Goal: Task Accomplishment & Management: Complete application form

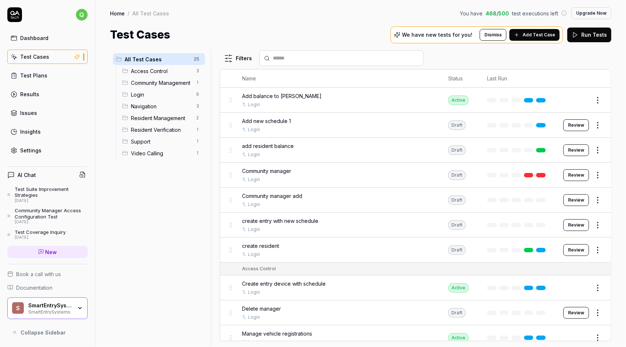
click at [314, 95] on div "Add balance to [PERSON_NAME]" at bounding box center [337, 96] width 191 height 8
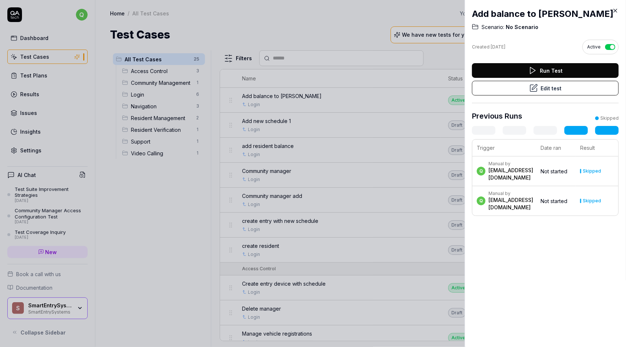
click at [616, 7] on icon at bounding box center [615, 10] width 7 height 7
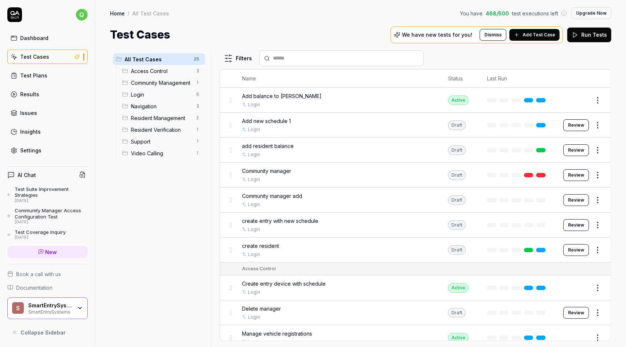
click at [575, 126] on button "Review" at bounding box center [576, 125] width 26 height 12
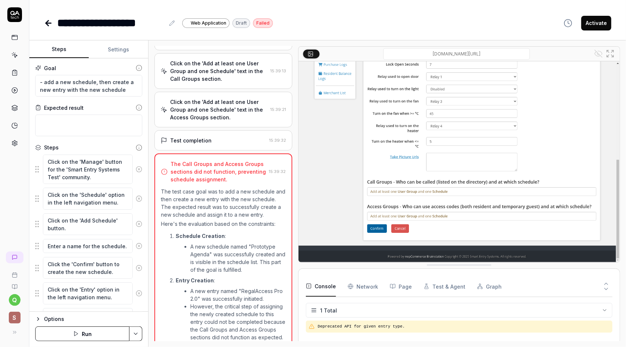
scroll to position [296, 0]
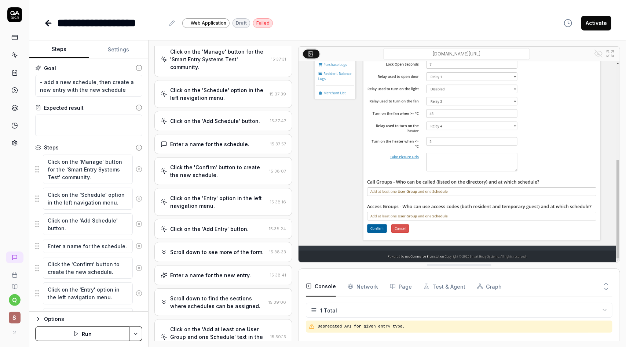
click at [225, 177] on div "Click the 'Confirm' button to create the new schedule." at bounding box center [218, 170] width 96 height 15
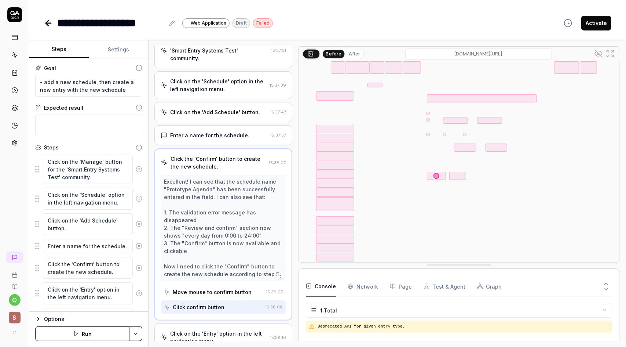
scroll to position [106, 0]
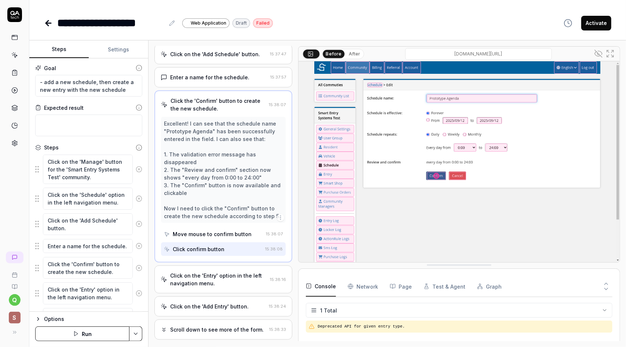
click at [217, 238] on div "Move mouse to confirm button" at bounding box center [212, 234] width 79 height 8
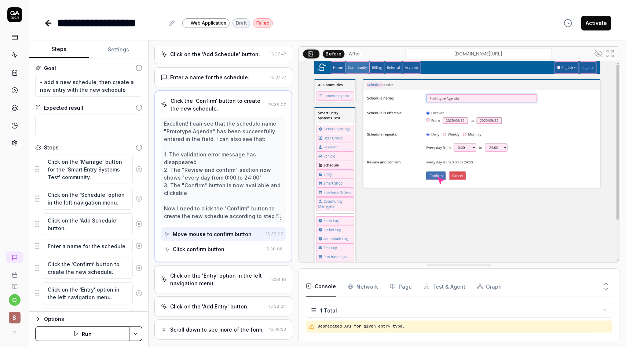
click at [220, 191] on div "Excellent! I can see that the schedule name "Prototype Agenda" has been success…" at bounding box center [223, 170] width 119 height 100
click at [215, 253] on div "Click confirm button" at bounding box center [199, 249] width 52 height 8
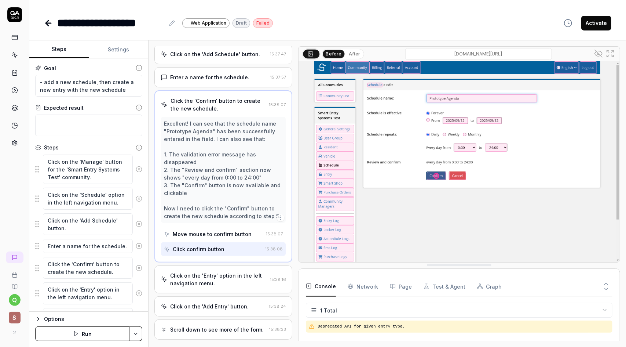
click at [214, 238] on div "Move mouse to confirm button" at bounding box center [212, 234] width 79 height 8
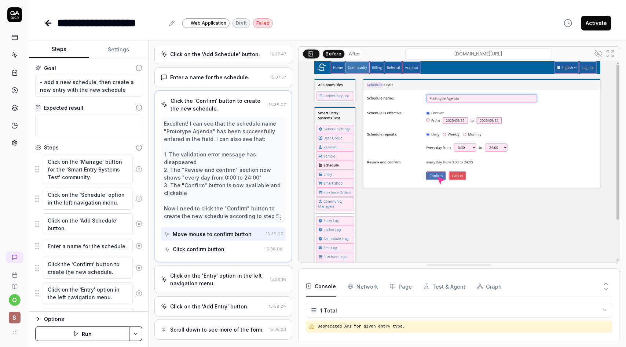
click at [211, 253] on div "Click confirm button" at bounding box center [199, 249] width 52 height 8
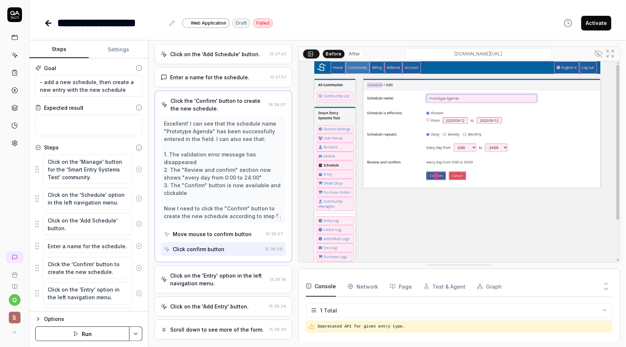
click at [230, 81] on div "Enter a name for the schedule." at bounding box center [209, 77] width 79 height 8
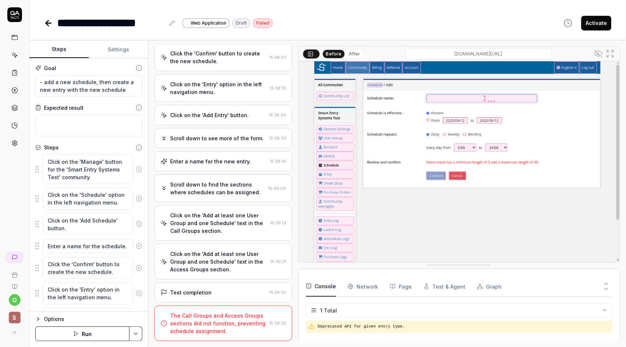
scroll to position [353, 0]
click at [226, 139] on div "Scroll down to see more of the form." at bounding box center [217, 138] width 94 height 8
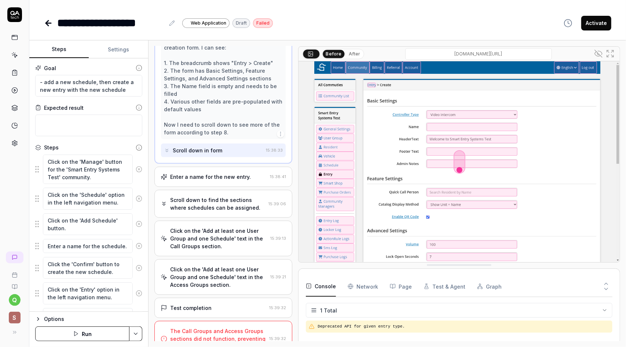
scroll to position [292, 0]
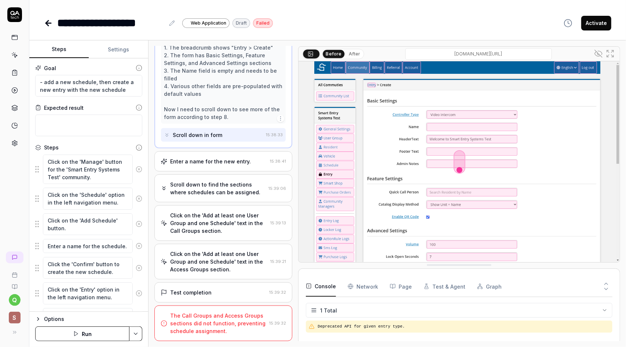
click at [223, 163] on div "Enter a name for the new entry." at bounding box center [210, 161] width 81 height 8
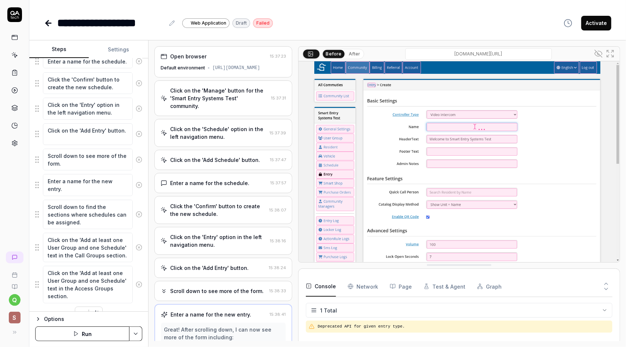
scroll to position [196, 0]
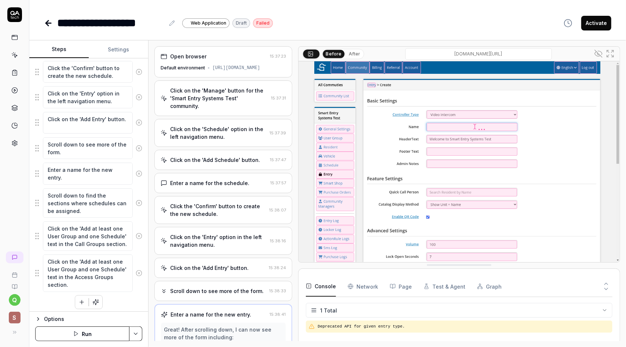
click at [136, 254] on div "Click on the 'Add at least one User Group and one Schedule' text in the Access …" at bounding box center [88, 273] width 107 height 38
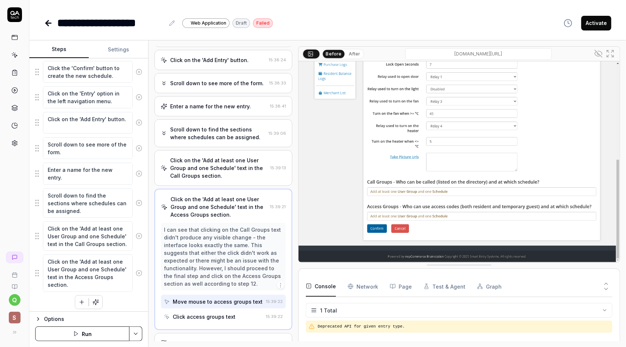
scroll to position [208, 0]
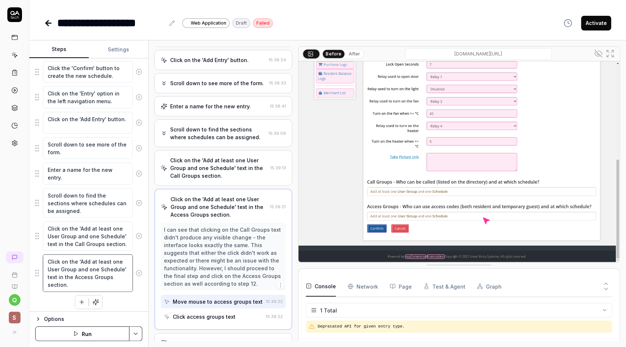
click at [90, 268] on textarea "Click on the 'Add at least one User Group and one Schedule' text in the Access …" at bounding box center [88, 272] width 90 height 37
click at [91, 236] on textarea "Click on the 'Add at least one User Group and one Schedule' text in the Call Gr…" at bounding box center [88, 235] width 90 height 29
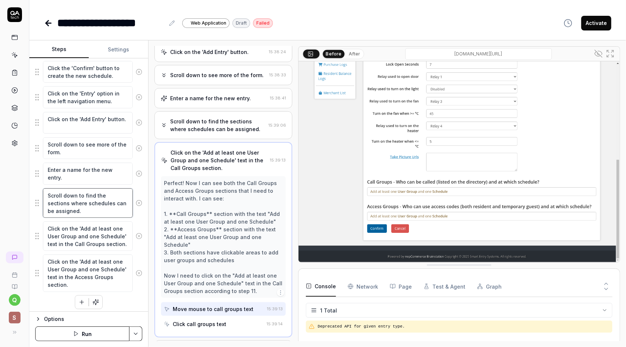
click at [94, 209] on textarea "Scroll down to find the sections where schedules can be assigned." at bounding box center [88, 202] width 90 height 29
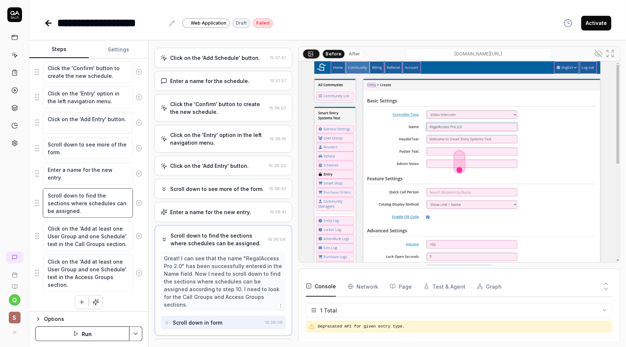
scroll to position [100, 0]
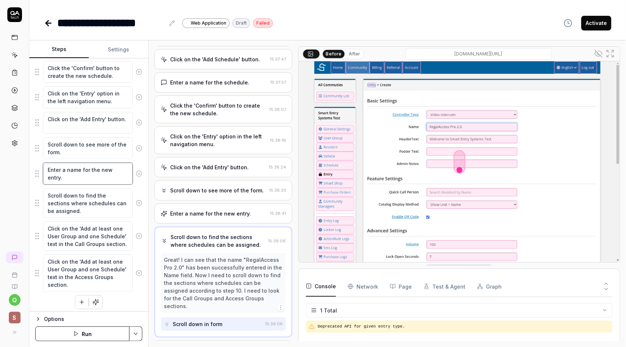
click at [91, 173] on textarea "Enter a name for the new entry." at bounding box center [88, 173] width 90 height 22
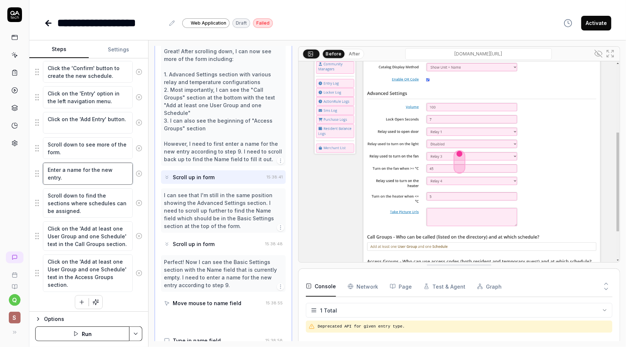
scroll to position [288, 0]
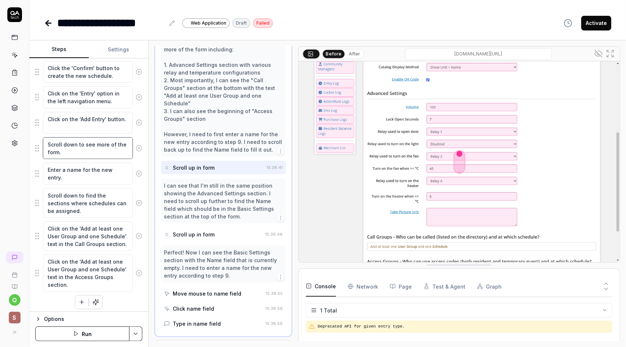
click at [91, 146] on textarea "Scroll down to see more of the form." at bounding box center [88, 148] width 90 height 22
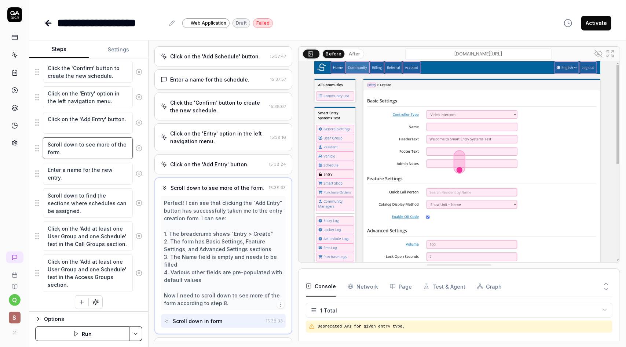
scroll to position [101, 0]
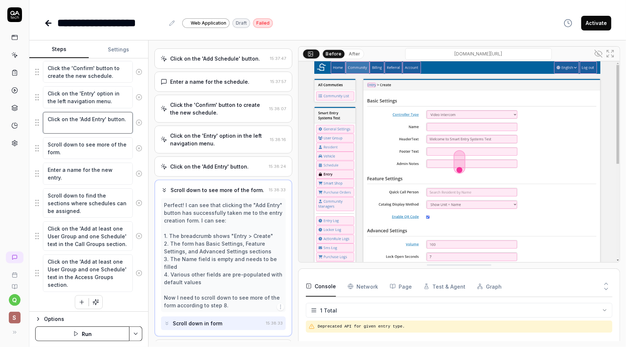
click at [91, 126] on textarea "Click on the 'Add Entry' button." at bounding box center [88, 123] width 90 height 22
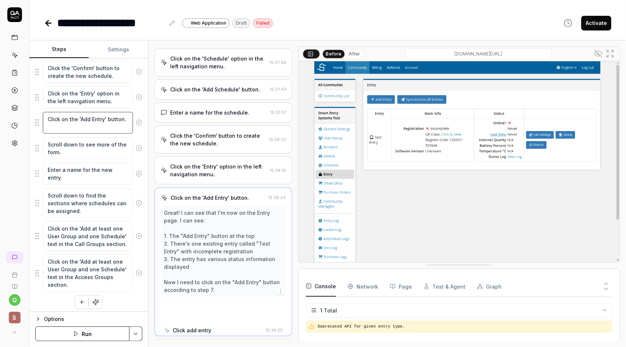
scroll to position [70, 0]
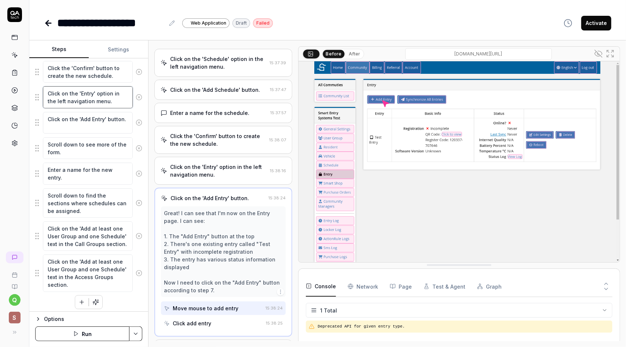
click at [90, 99] on textarea "Click on the 'Entry' option in the left navigation menu." at bounding box center [88, 97] width 90 height 22
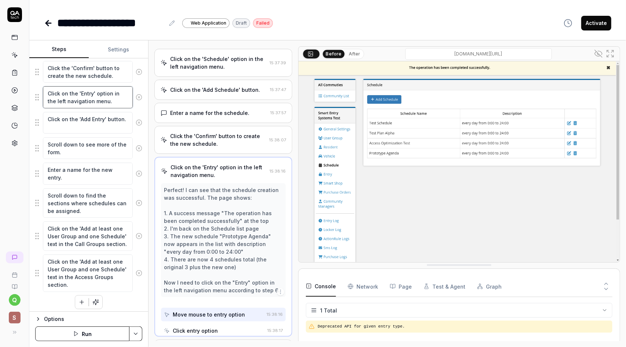
scroll to position [70, 0]
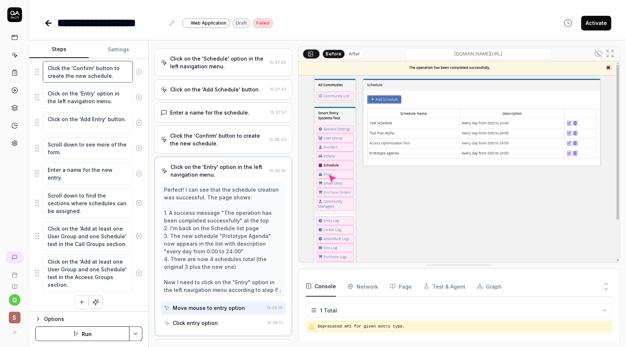
click at [89, 77] on textarea "Click the 'Confirm' button to create the new schedule." at bounding box center [88, 72] width 90 height 22
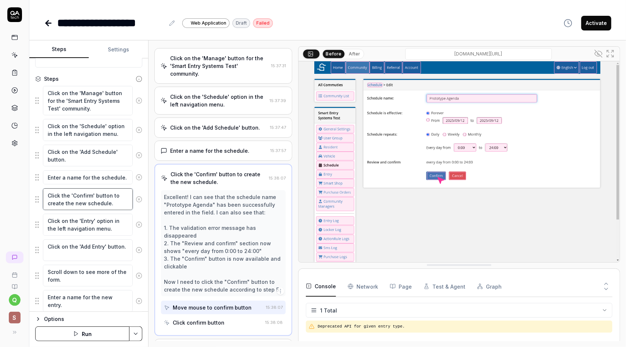
scroll to position [49, 0]
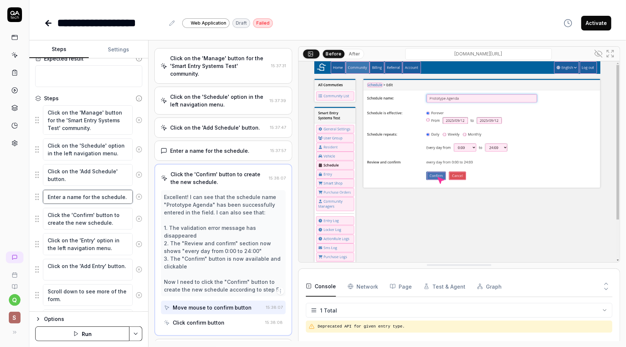
click at [97, 195] on textarea "Enter a name for the schedule." at bounding box center [88, 197] width 90 height 14
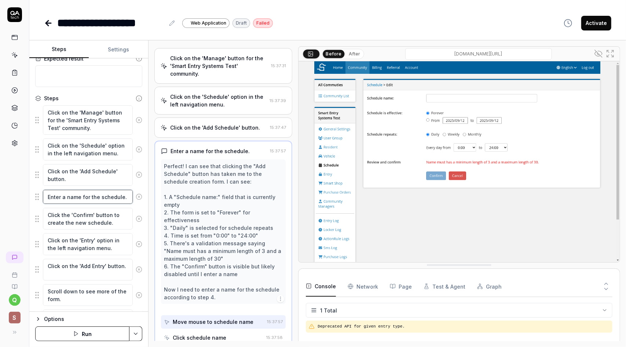
scroll to position [55, 0]
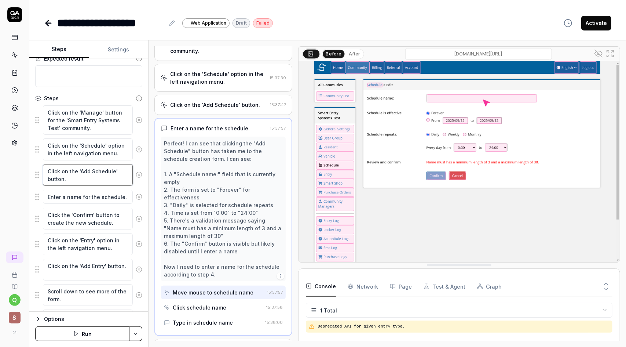
click at [96, 174] on textarea "Click on the 'Add Schedule' button." at bounding box center [88, 175] width 90 height 22
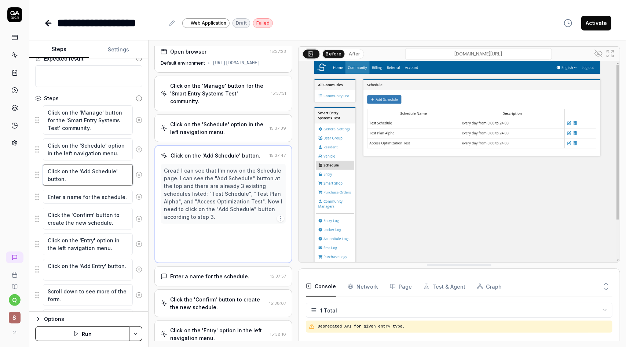
scroll to position [0, 0]
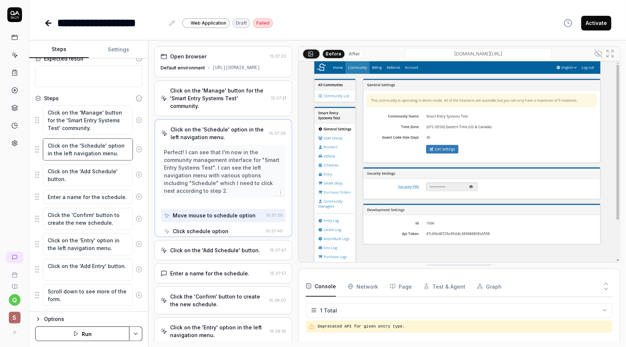
click at [94, 149] on textarea "Click on the 'Schedule' option in the left navigation menu." at bounding box center [88, 149] width 90 height 22
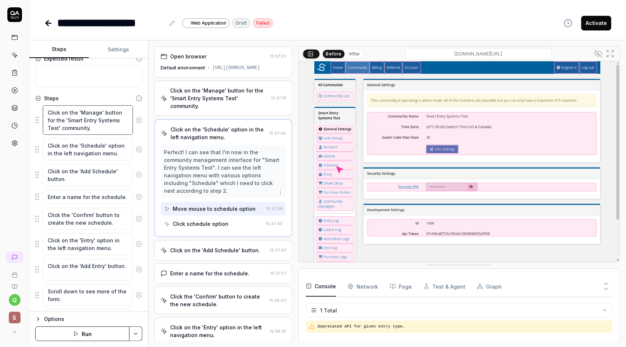
click at [91, 123] on textarea "Click on the 'Manage' button for the 'Smart Entry Systems Test' community." at bounding box center [88, 119] width 90 height 29
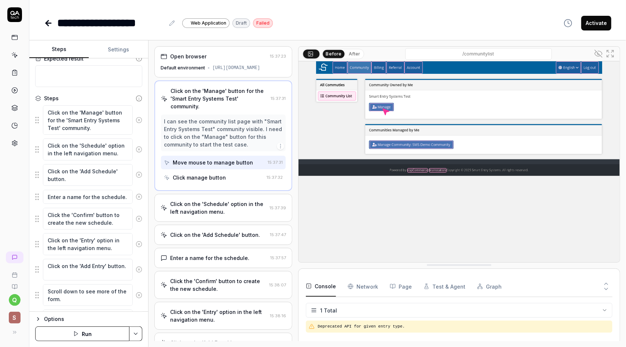
type textarea "*"
click at [209, 181] on div "Click manage button" at bounding box center [199, 177] width 53 height 8
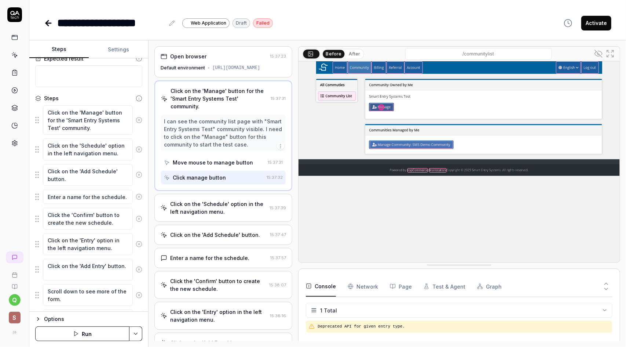
click at [211, 166] on div "Move mouse to manage button" at bounding box center [213, 162] width 80 height 8
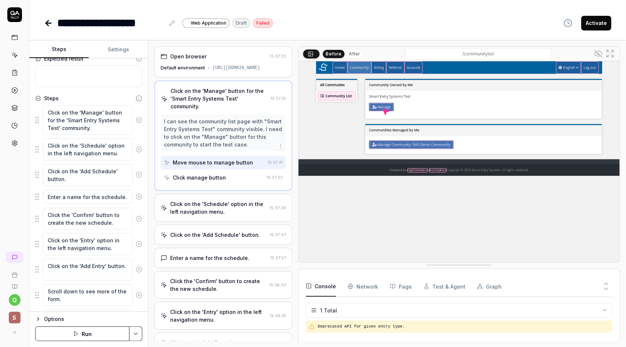
click at [212, 181] on div "Click manage button" at bounding box center [199, 177] width 53 height 8
